Goal: Navigation & Orientation: Find specific page/section

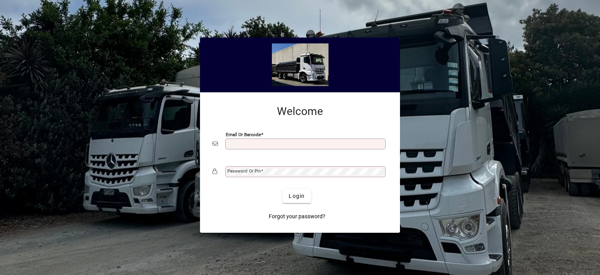
click at [234, 140] on div "Email or Barcode" at bounding box center [306, 143] width 160 height 11
drag, startPoint x: 236, startPoint y: 144, endPoint x: 233, endPoint y: 141, distance: 4.4
click at [236, 143] on input "Email or Barcode" at bounding box center [306, 144] width 158 height 6
type input "**********"
click at [230, 171] on mat-label "Password or Pin" at bounding box center [244, 170] width 34 height 5
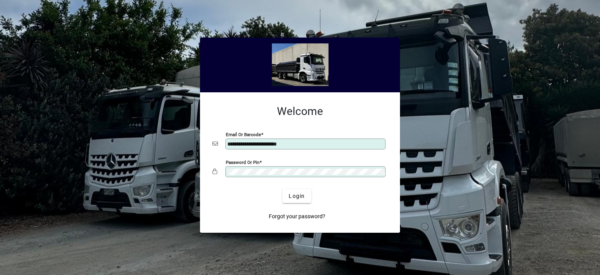
click at [283, 189] on button "Login" at bounding box center [297, 196] width 29 height 14
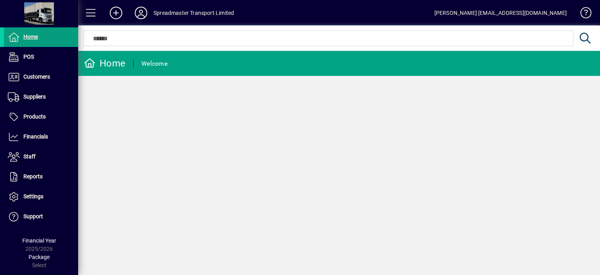
click at [138, 15] on icon at bounding box center [141, 13] width 16 height 13
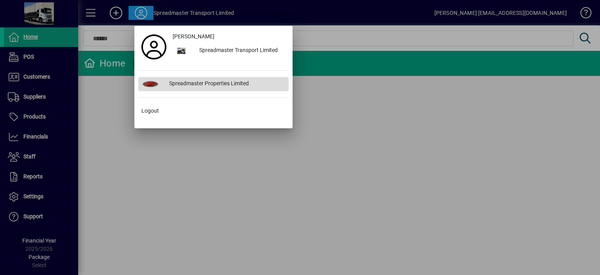
click at [176, 83] on div "Spreadmaster Properties Limited" at bounding box center [226, 84] width 126 height 14
